Goal: Find contact information

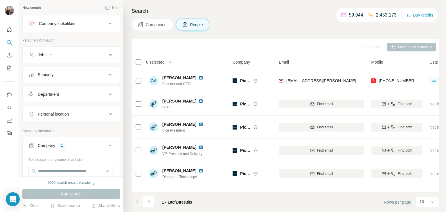
scroll to position [109, 0]
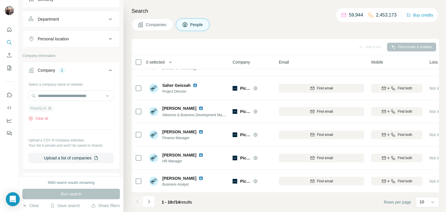
click at [52, 106] on icon "button" at bounding box center [49, 108] width 5 height 5
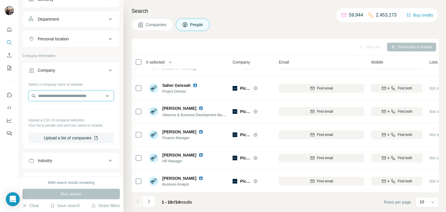
click at [51, 94] on input "text" at bounding box center [70, 96] width 85 height 10
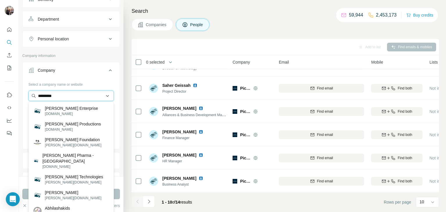
drag, startPoint x: 60, startPoint y: 96, endPoint x: 36, endPoint y: 95, distance: 24.4
click at [36, 95] on input "*********" at bounding box center [70, 96] width 85 height 10
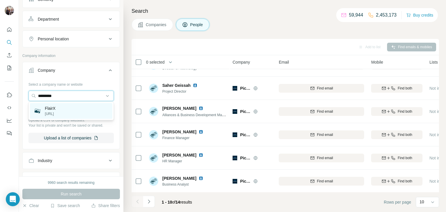
type input "*********"
click at [51, 117] on div "FlairX [URL]" at bounding box center [71, 111] width 83 height 16
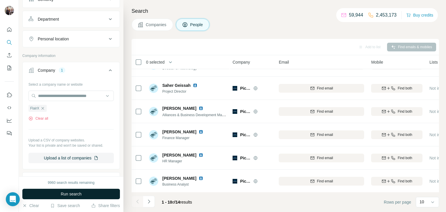
click at [66, 194] on span "Run search" at bounding box center [71, 194] width 21 height 6
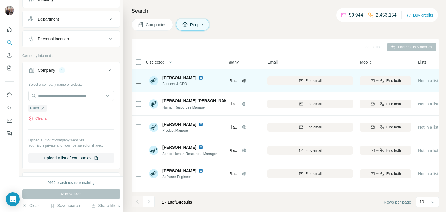
scroll to position [2, 69]
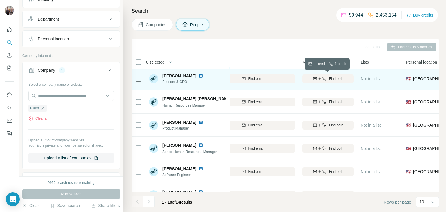
click at [343, 78] on span "Find both" at bounding box center [336, 78] width 15 height 5
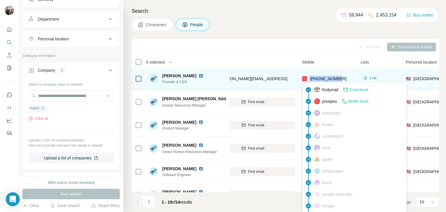
drag, startPoint x: 349, startPoint y: 79, endPoint x: 310, endPoint y: 79, distance: 38.4
click at [310, 79] on div "[PHONE_NUMBER]" at bounding box center [328, 79] width 51 height 16
copy span "[PHONE_NUMBER]"
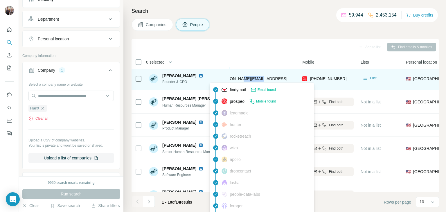
drag, startPoint x: 257, startPoint y: 76, endPoint x: 239, endPoint y: 81, distance: 19.1
click at [239, 81] on div "[PERSON_NAME][EMAIL_ADDRESS]" at bounding box center [252, 79] width 85 height 16
copy span "[URL]"
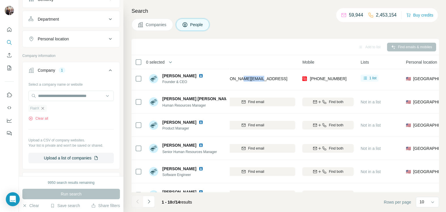
click at [41, 107] on icon "button" at bounding box center [42, 108] width 5 height 5
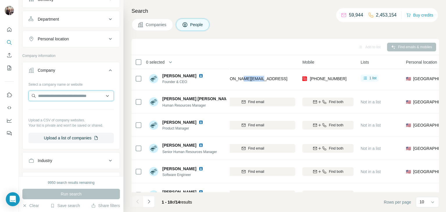
click at [51, 95] on input "text" at bounding box center [70, 96] width 85 height 10
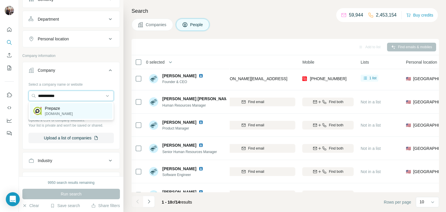
type input "**********"
click at [58, 111] on p "[DOMAIN_NAME]" at bounding box center [59, 113] width 28 height 5
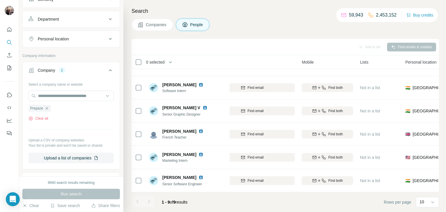
scroll to position [86, 68]
